Goal: Task Accomplishment & Management: Complete application form

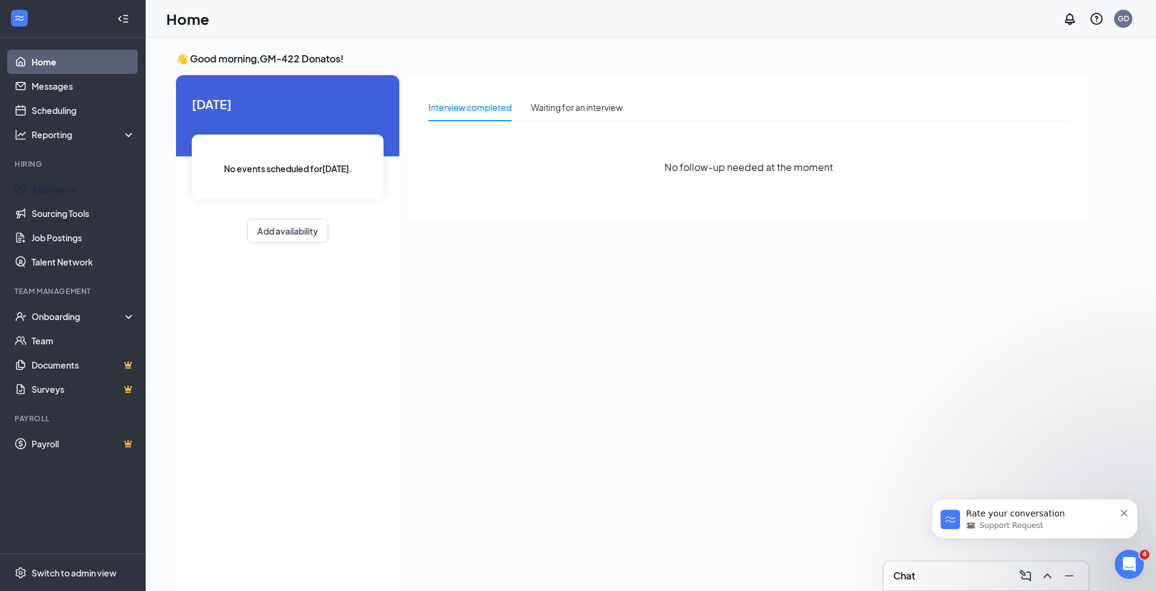
click at [48, 189] on link "Applicants" at bounding box center [84, 189] width 104 height 24
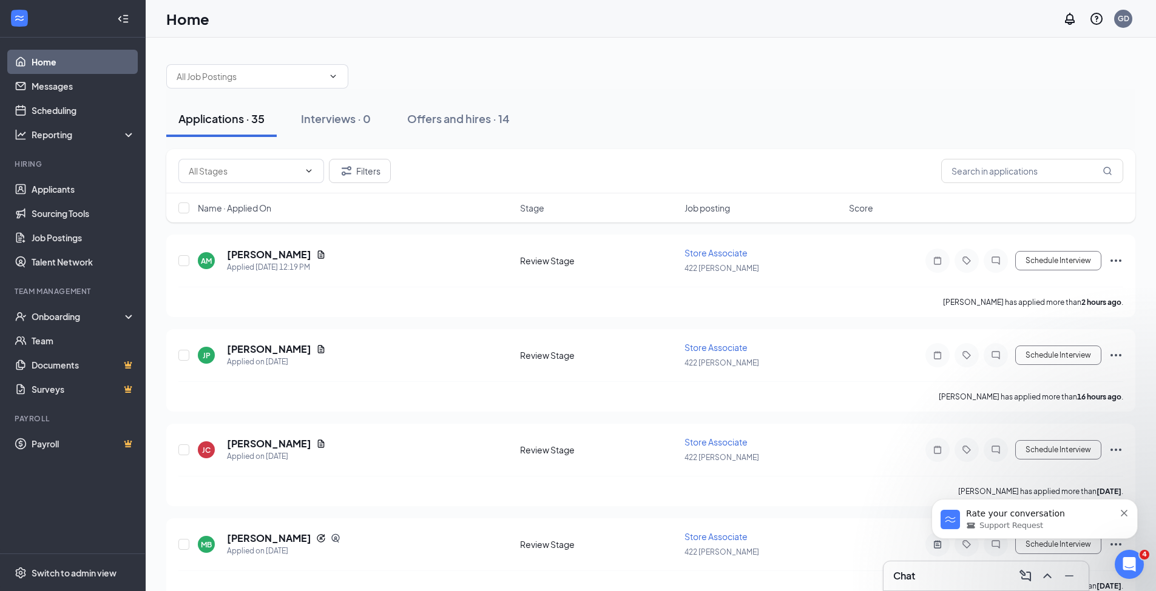
click at [1127, 514] on icon "Dismiss notification" at bounding box center [1123, 513] width 7 height 7
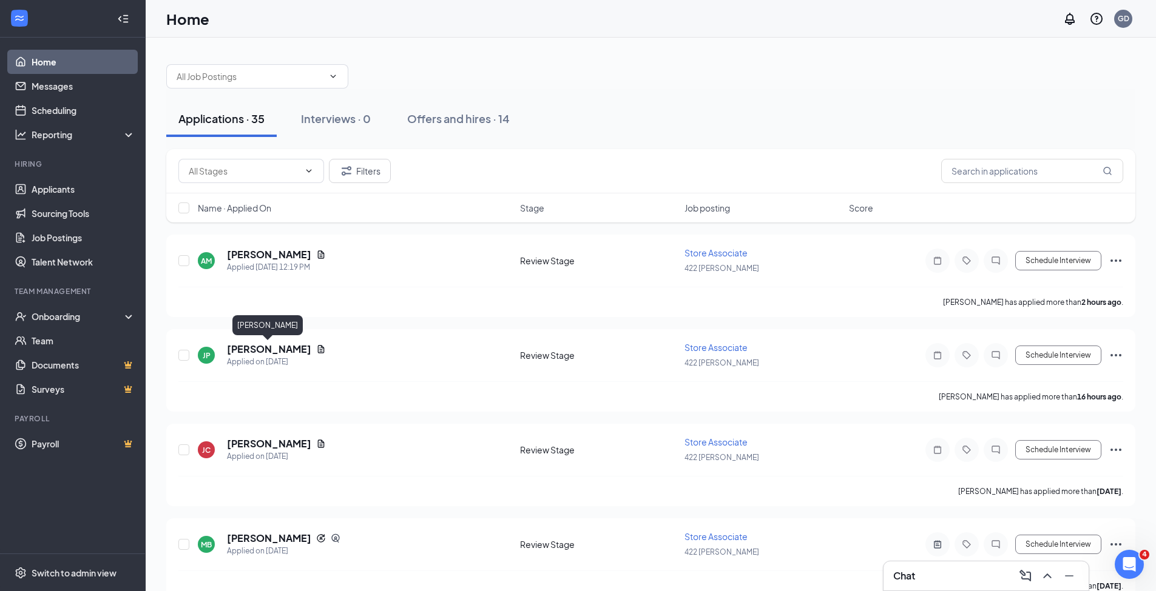
click at [288, 352] on h5 "[PERSON_NAME]" at bounding box center [269, 349] width 84 height 13
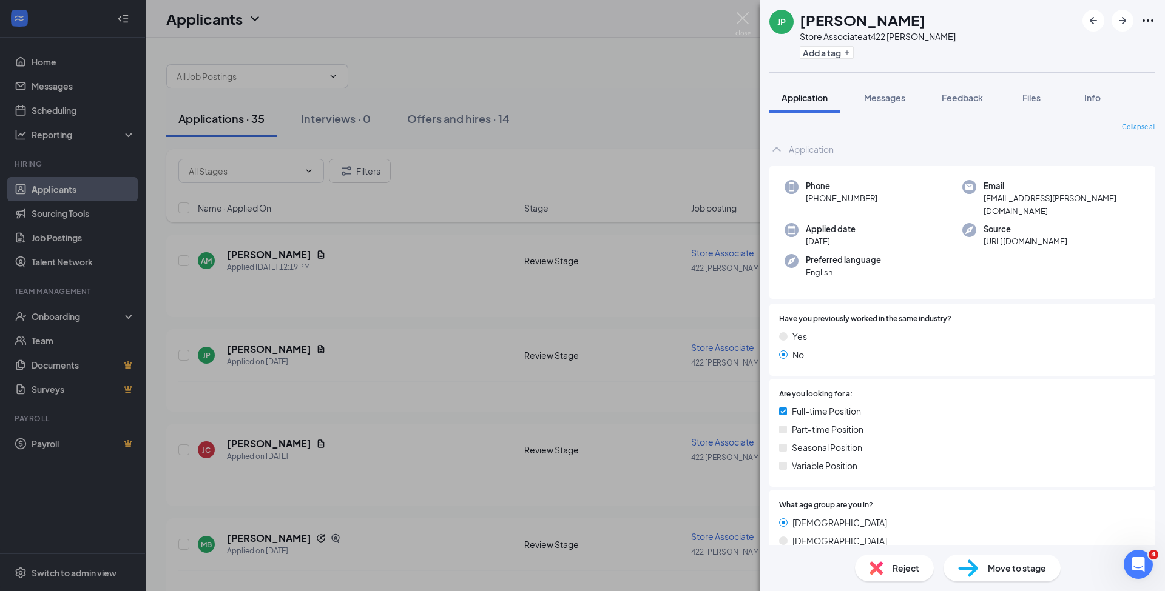
scroll to position [161, 0]
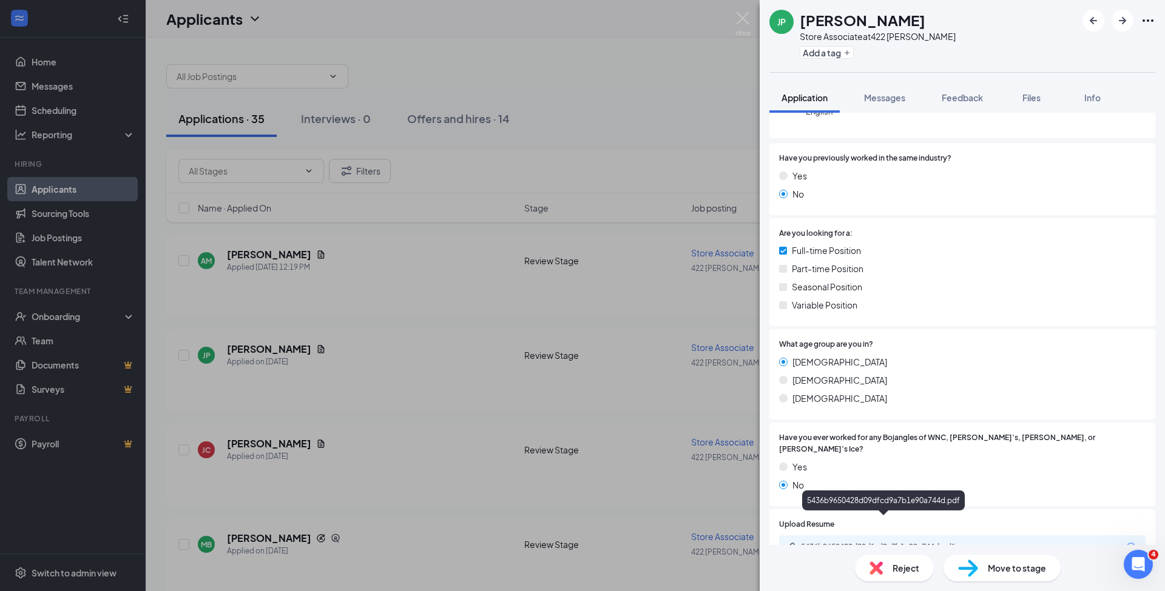
click at [907, 542] on div "5436b9650428d09dfcd9a7b1e90a744d.pdf" at bounding box center [884, 548] width 197 height 12
click at [907, 567] on span "Reject" at bounding box center [905, 568] width 27 height 13
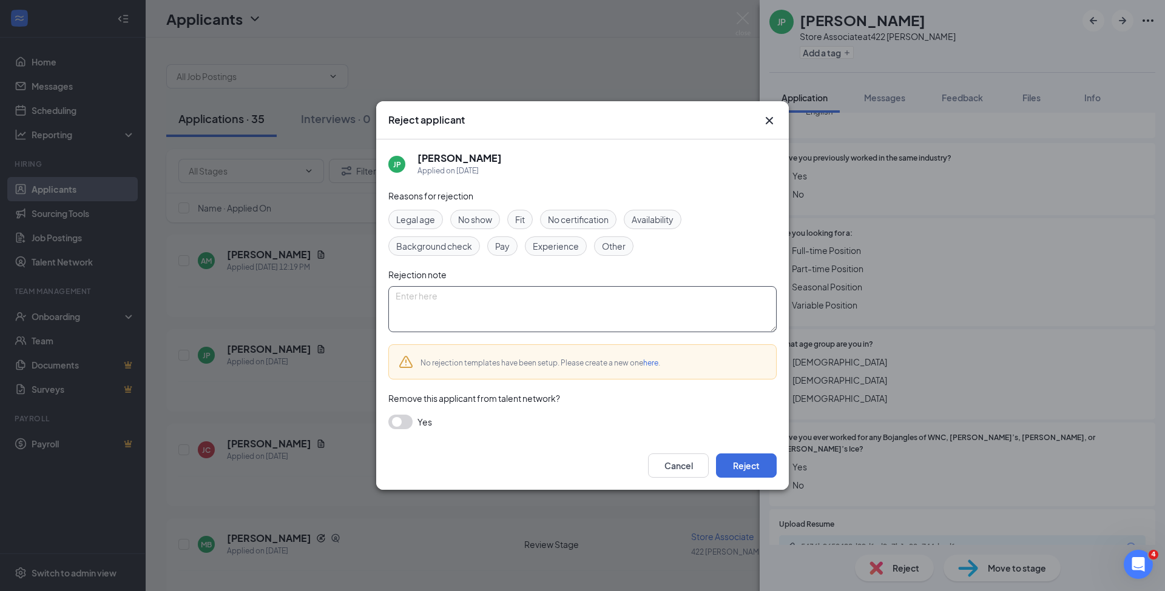
click at [427, 302] on textarea at bounding box center [582, 309] width 388 height 46
type textarea "no food service experience noted on resume"
click at [754, 468] on button "Reject" at bounding box center [746, 466] width 61 height 24
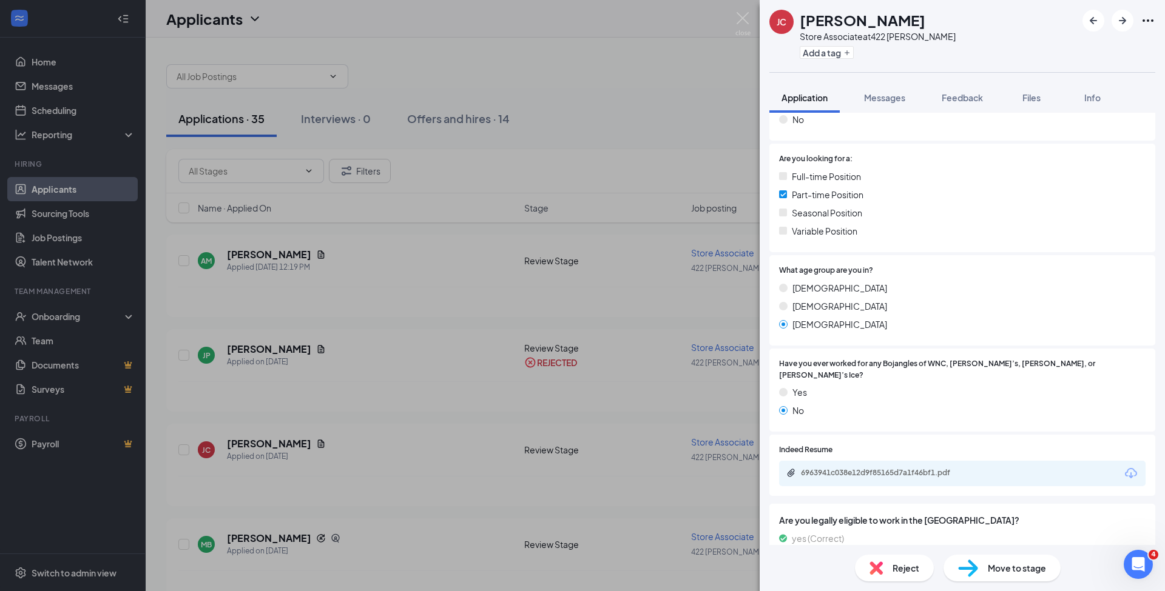
scroll to position [257, 0]
click at [866, 468] on div "6963941c038e12d9f85165d7a1f46bf1.pdf" at bounding box center [886, 473] width 170 height 10
click at [744, 15] on img at bounding box center [742, 24] width 15 height 24
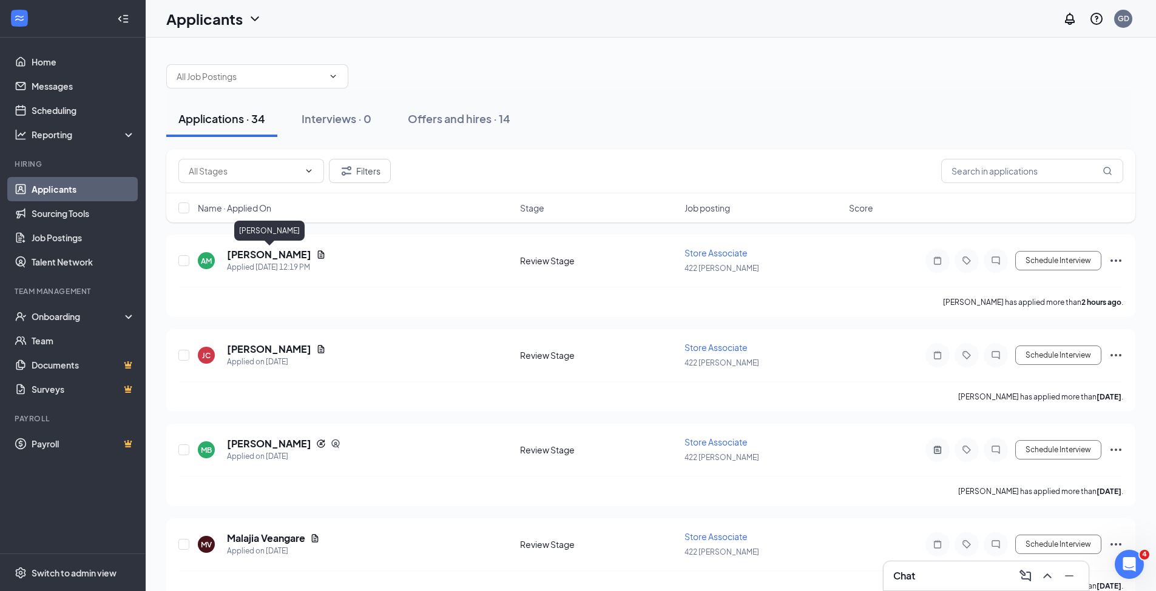
click at [288, 260] on h5 "[PERSON_NAME]" at bounding box center [269, 254] width 84 height 13
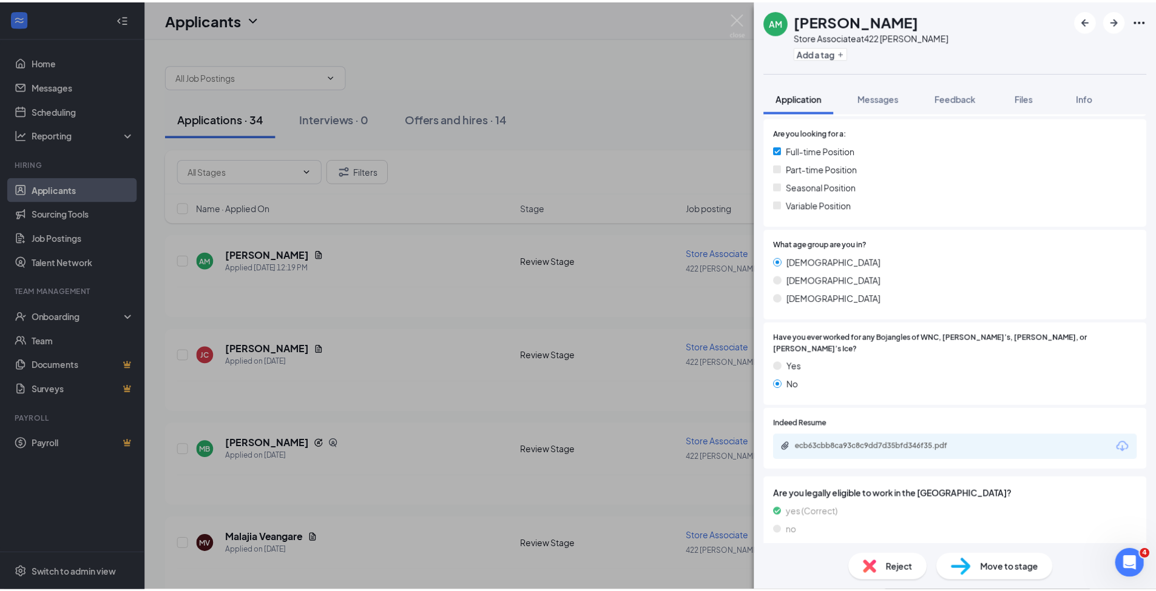
scroll to position [257, 0]
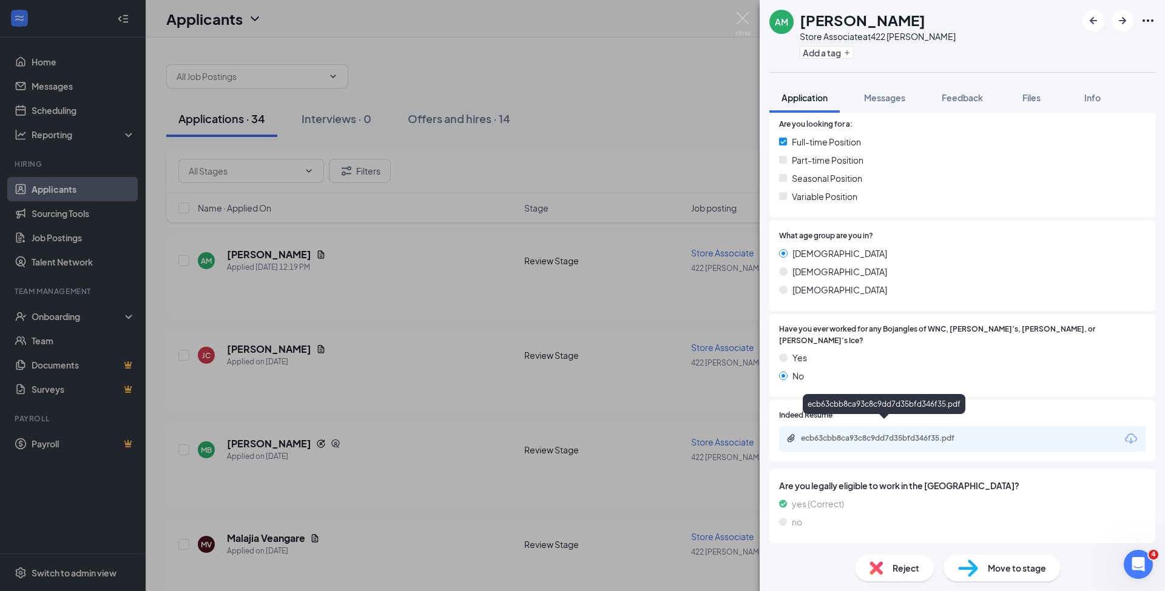
click at [887, 434] on div "ecb63cbb8ca93c8c9dd7d35bfd346f35.pdf" at bounding box center [886, 439] width 170 height 10
click at [876, 566] on img at bounding box center [875, 568] width 13 height 13
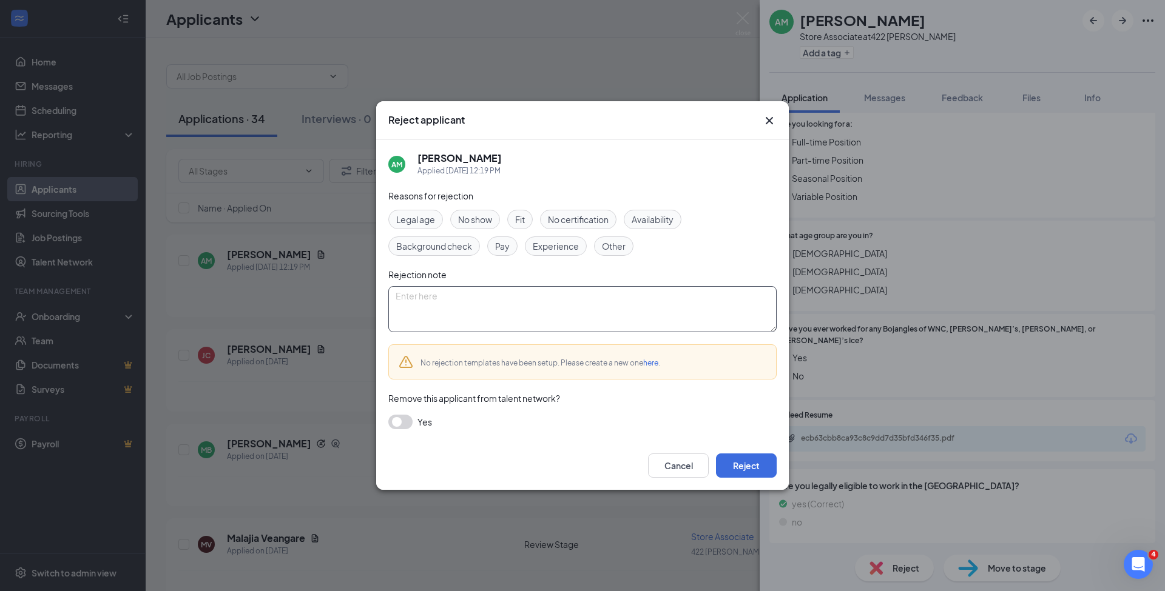
click at [440, 299] on textarea at bounding box center [582, 309] width 388 height 46
type textarea "no food service experience noted on resume"
drag, startPoint x: 730, startPoint y: 462, endPoint x: 724, endPoint y: 462, distance: 6.1
click at [727, 462] on button "Reject" at bounding box center [746, 466] width 61 height 24
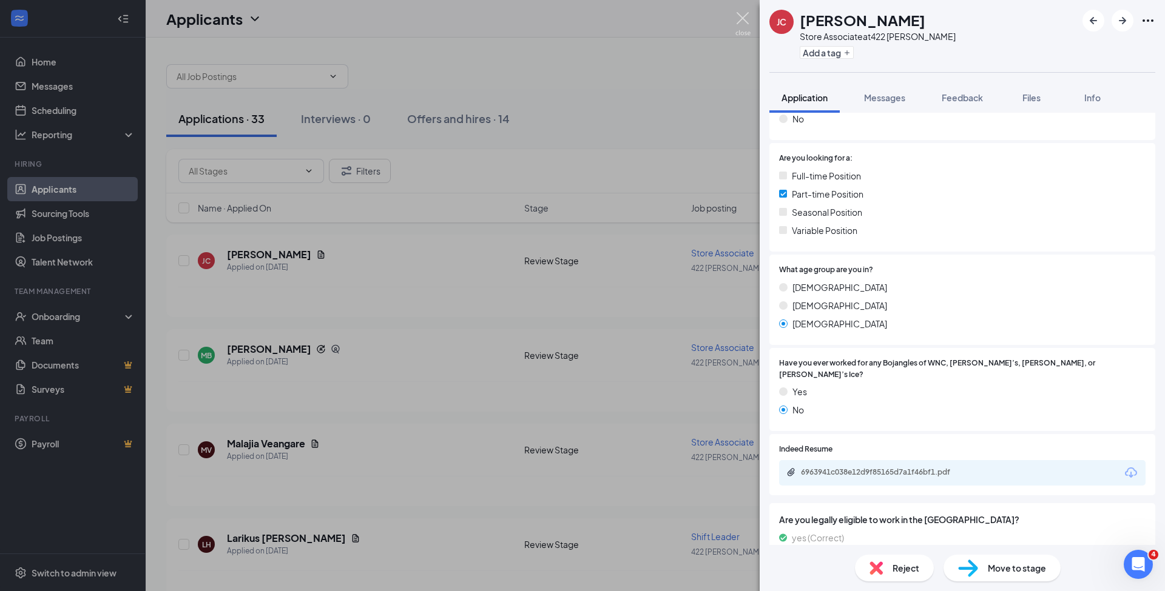
click at [739, 19] on img at bounding box center [742, 24] width 15 height 24
